Goal: Information Seeking & Learning: Learn about a topic

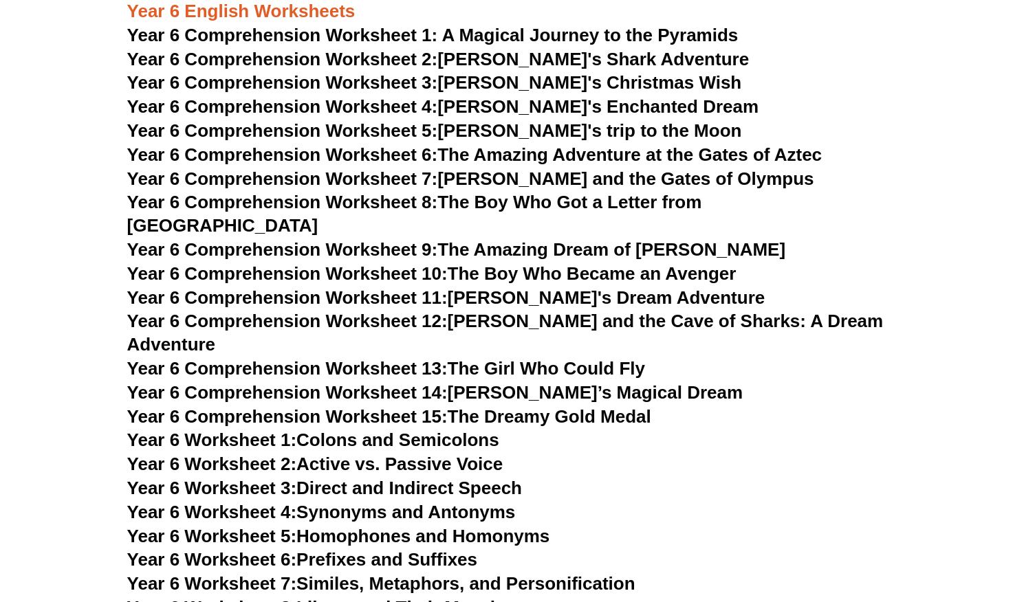
scroll to position [6941, 0]
click at [582, 264] on link "Year 6 Comprehension Worksheet 10: The Boy Who Became an Avenger" at bounding box center [431, 274] width 609 height 21
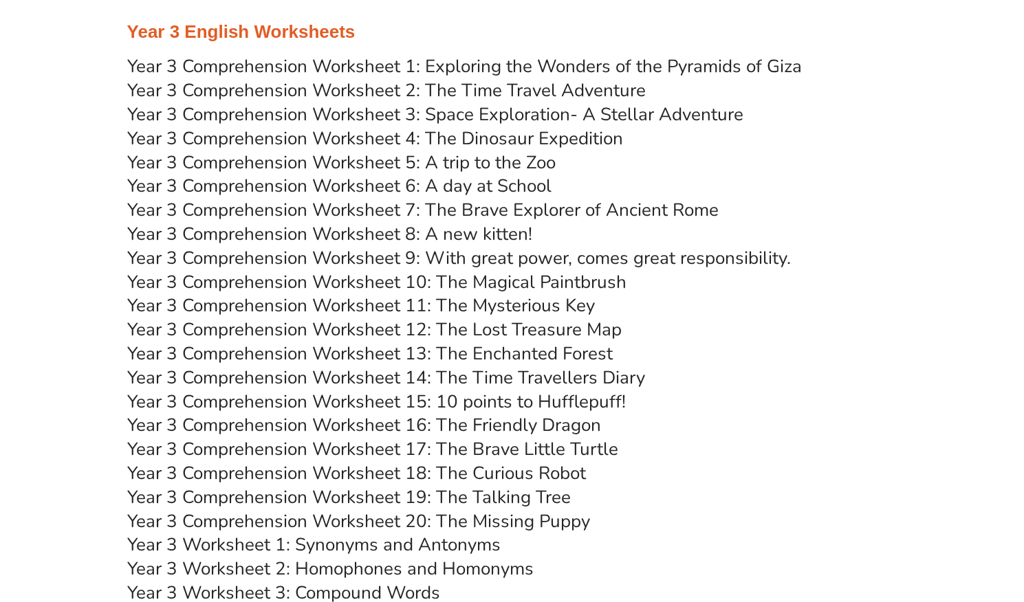
scroll to position [3898, 0]
click at [531, 472] on link "Year 3 Comprehension Worksheet 18: The Curious Robot" at bounding box center [356, 473] width 459 height 24
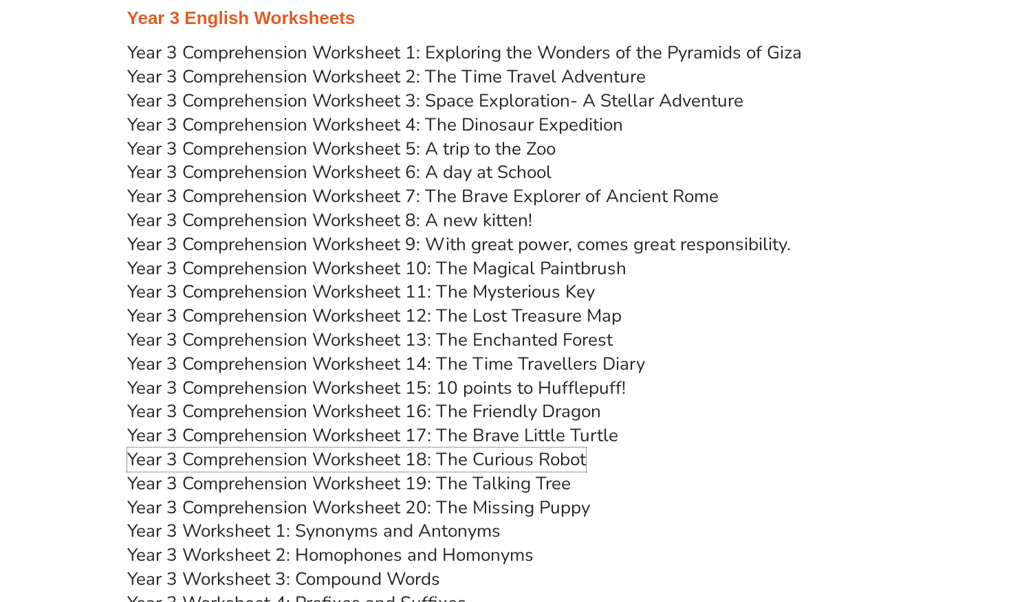
scroll to position [3911, 0]
click at [542, 123] on link "Year 3 Comprehension Worksheet 4: The Dinosaur Expedition" at bounding box center [375, 125] width 496 height 24
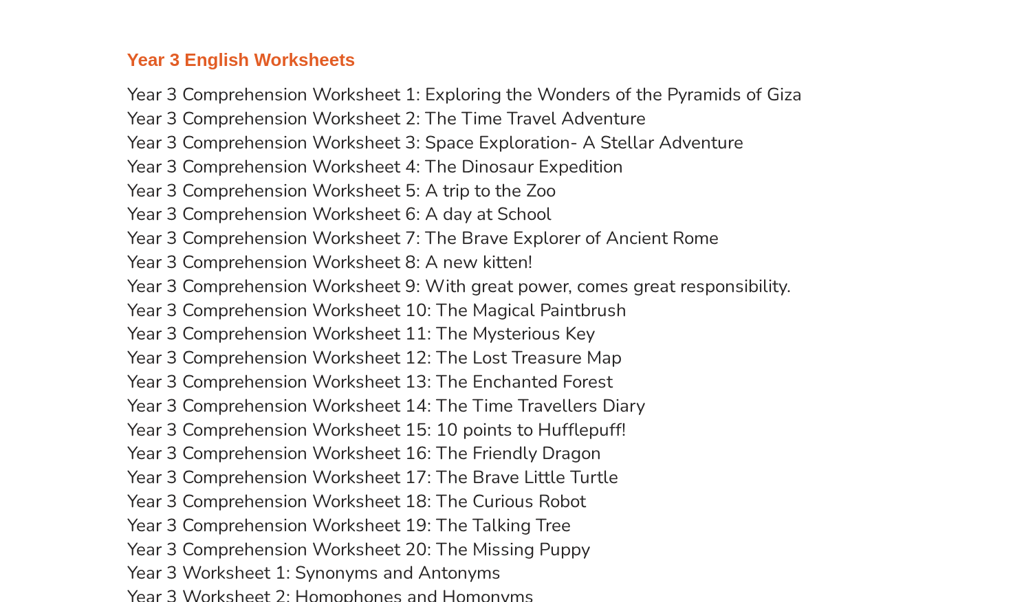
scroll to position [3869, 0]
click at [490, 168] on link "Year 3 Comprehension Worksheet 4: The Dinosaur Expedition" at bounding box center [375, 167] width 496 height 24
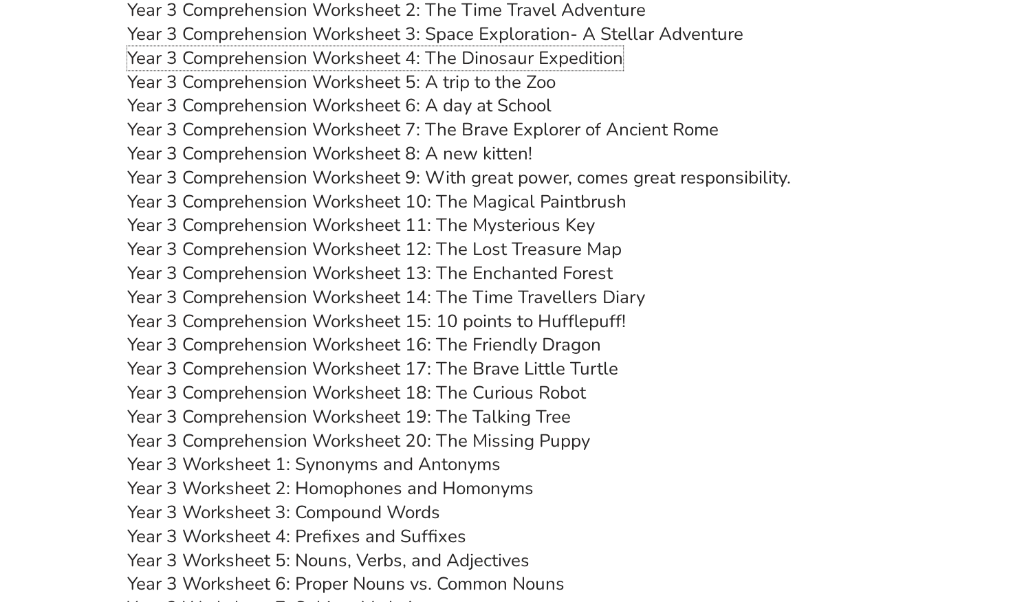
scroll to position [3977, 0]
click at [483, 393] on link "Year 3 Comprehension Worksheet 18: The Curious Robot" at bounding box center [356, 394] width 459 height 24
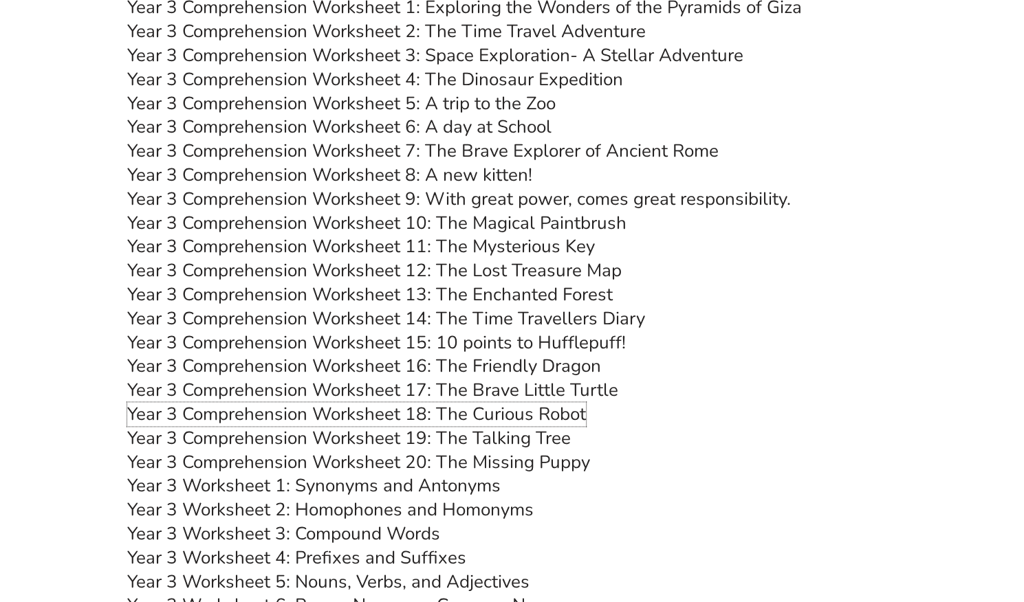
scroll to position [3956, 0]
click at [415, 241] on link "Year 3 Comprehension Worksheet 11: The Mysterious Key" at bounding box center [361, 247] width 468 height 24
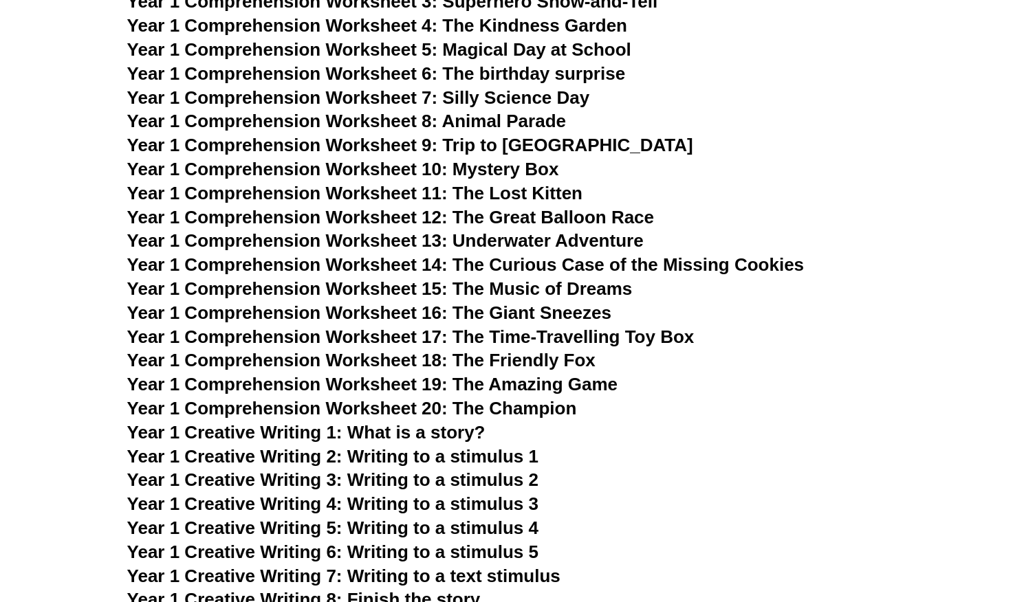
scroll to position [1643, 0]
click at [510, 384] on span "Year 1 Comprehension Worksheet 19: The Amazing Game" at bounding box center [372, 385] width 490 height 21
